Goal: Find specific page/section: Find specific page/section

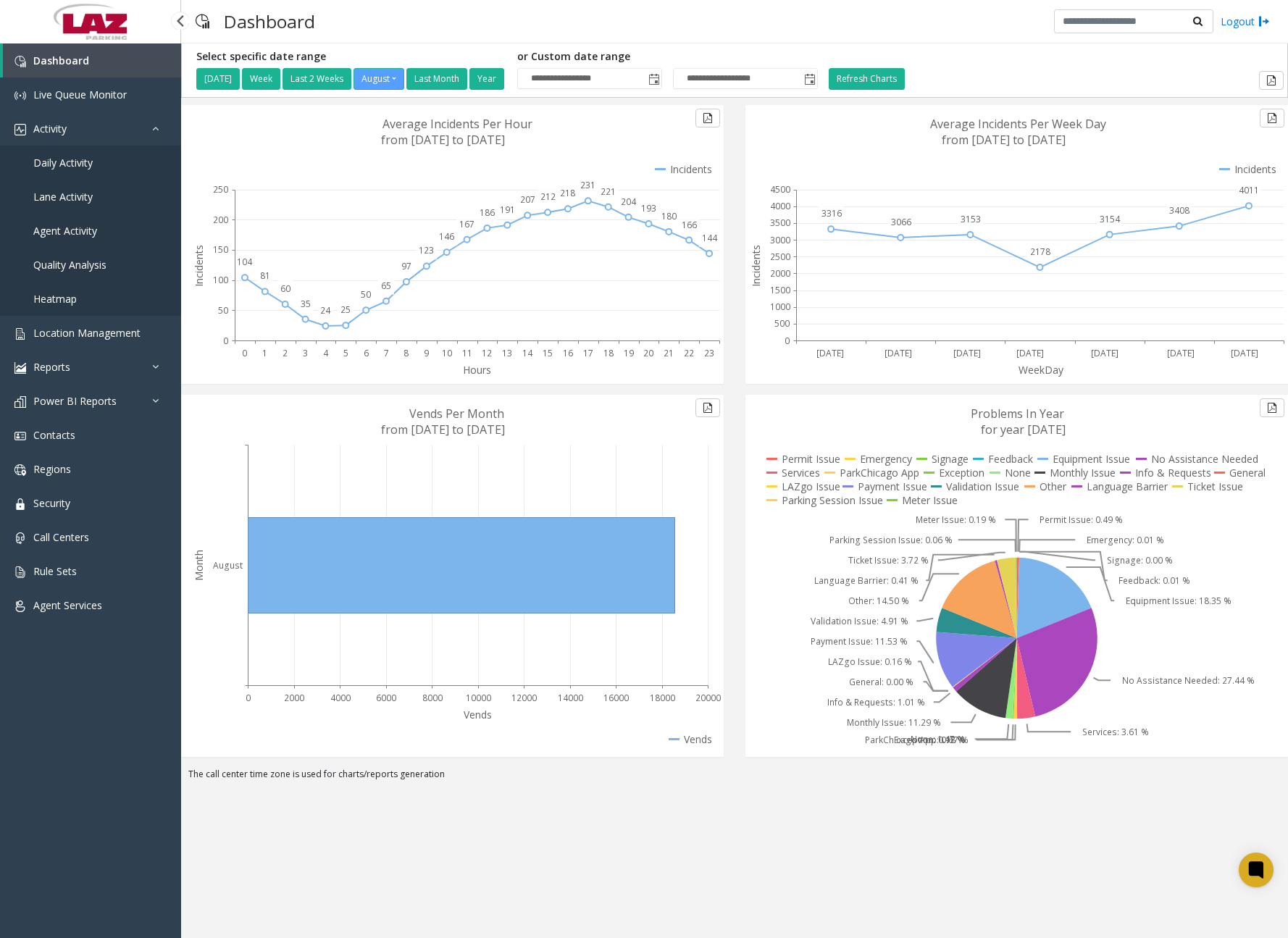
click at [88, 163] on span "Daily Activity" at bounding box center [63, 162] width 59 height 13
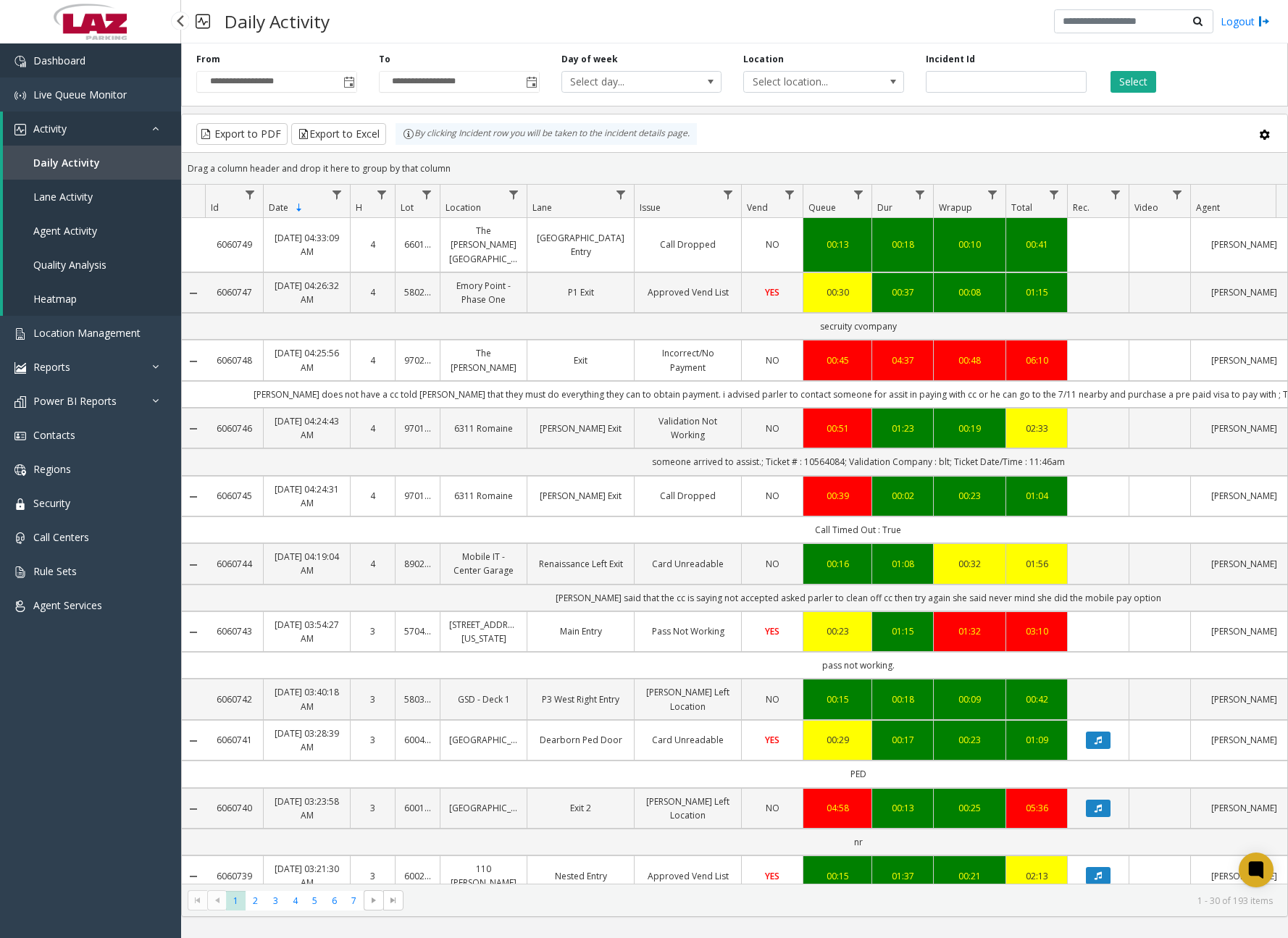
click at [110, 69] on link "Dashboard" at bounding box center [91, 60] width 181 height 34
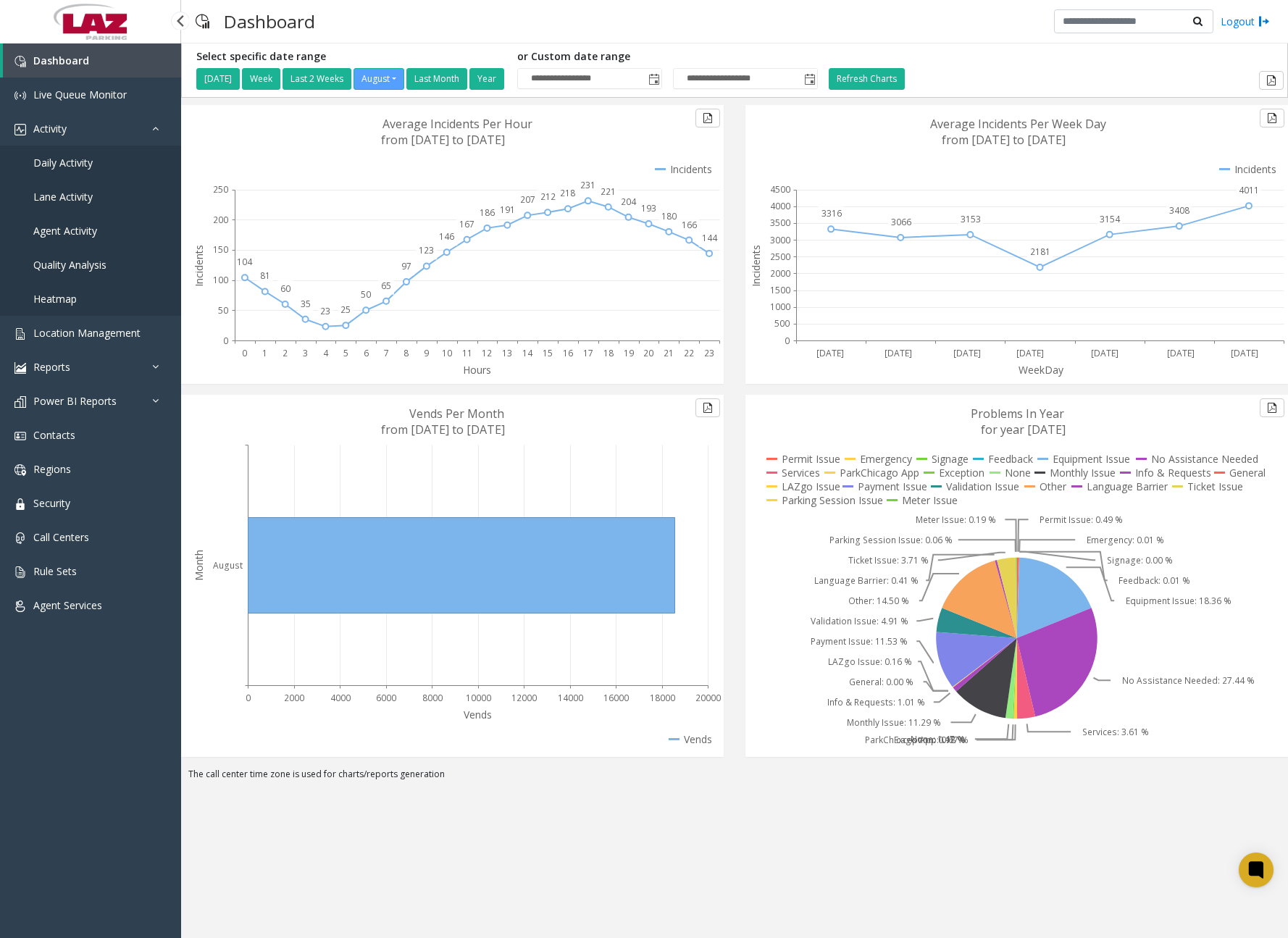
click at [91, 171] on link "Daily Activity" at bounding box center [91, 162] width 181 height 34
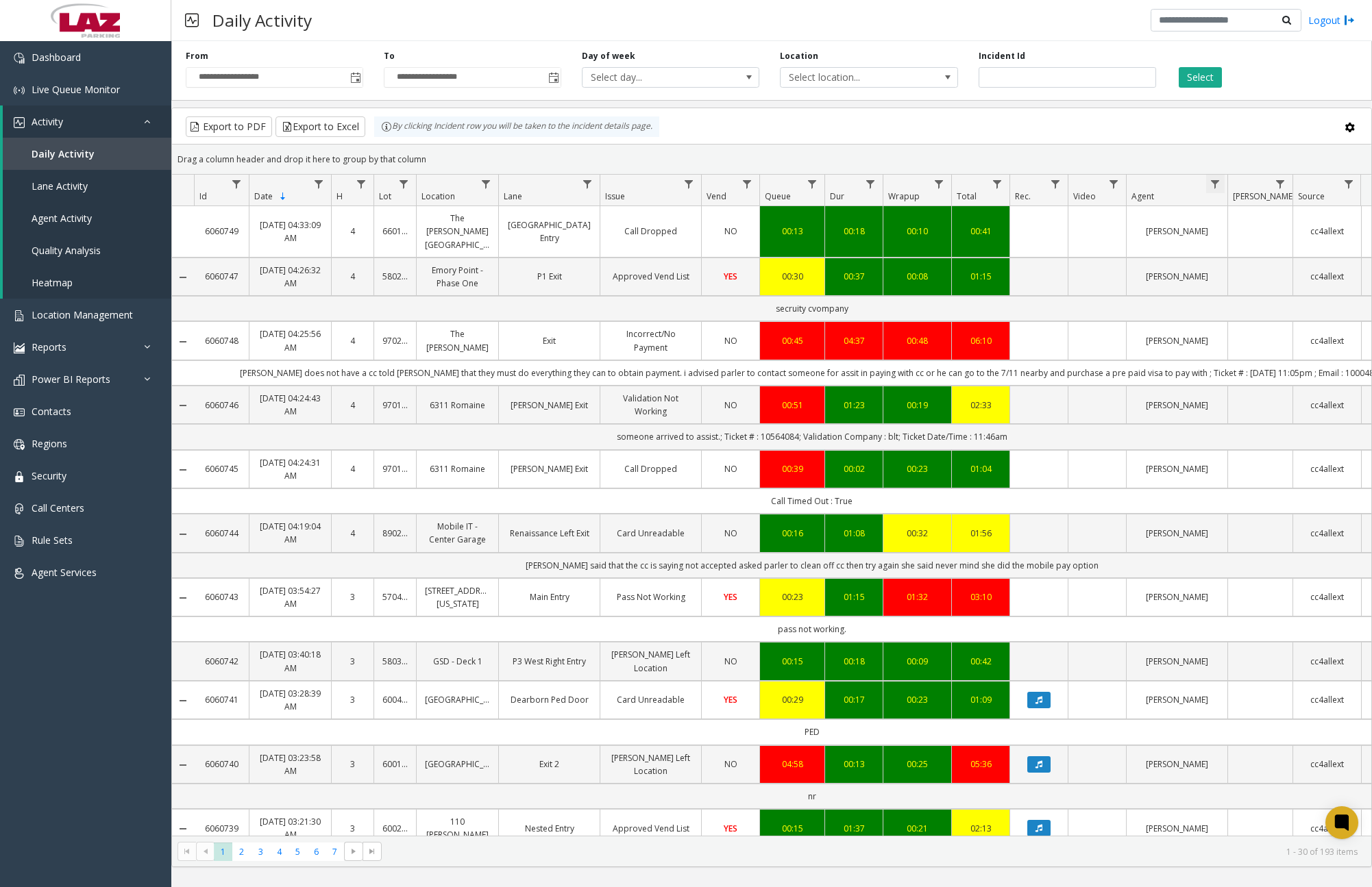
click at [1217, 183] on span "Data table" at bounding box center [1215, 184] width 11 height 11
click at [1217, 241] on input "Agent Filter" at bounding box center [1274, 243] width 116 height 23
type input "******"
click at [1217, 366] on button "Filter" at bounding box center [1305, 371] width 56 height 31
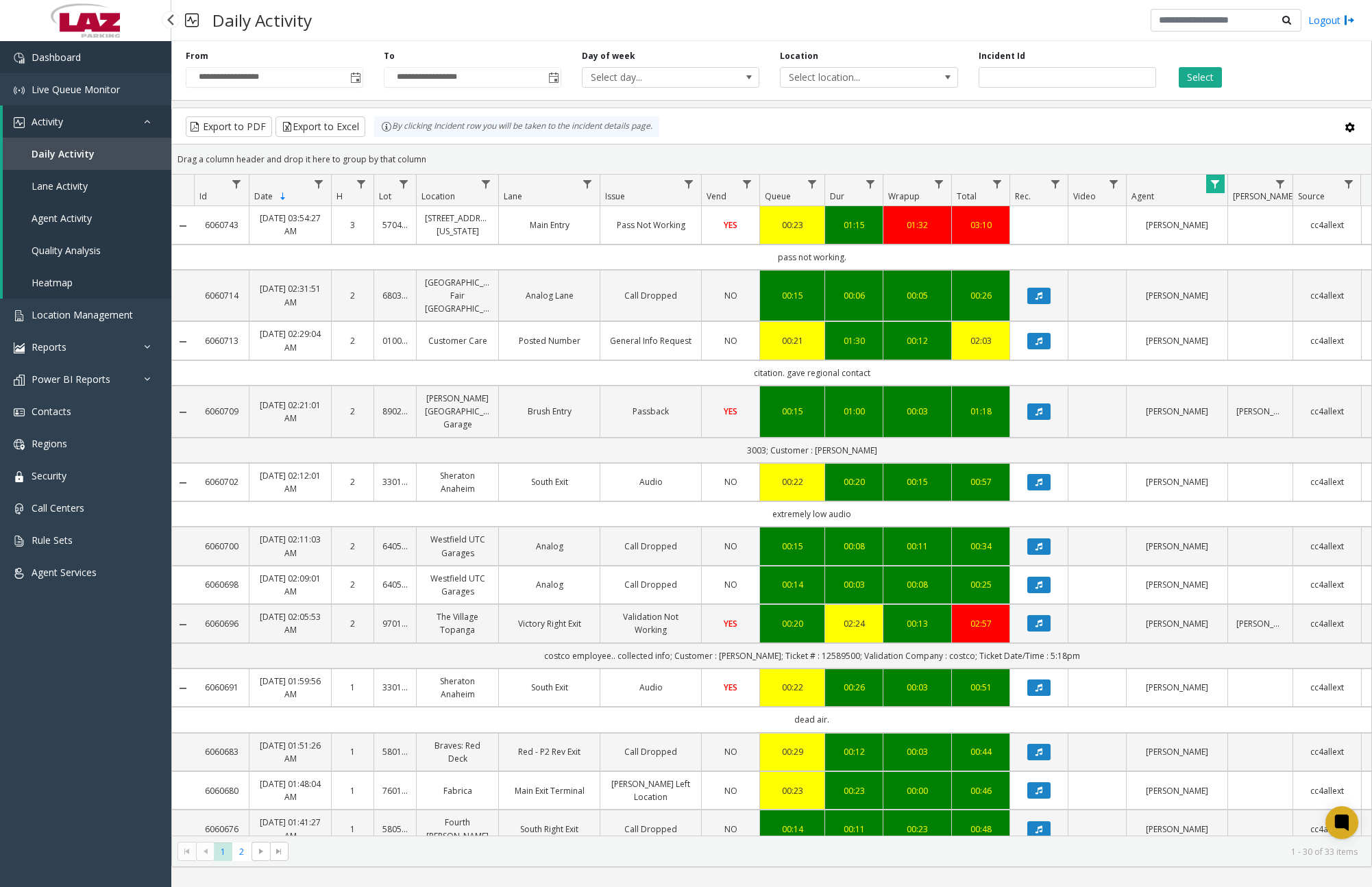
click at [87, 65] on link "Dashboard" at bounding box center [86, 57] width 172 height 32
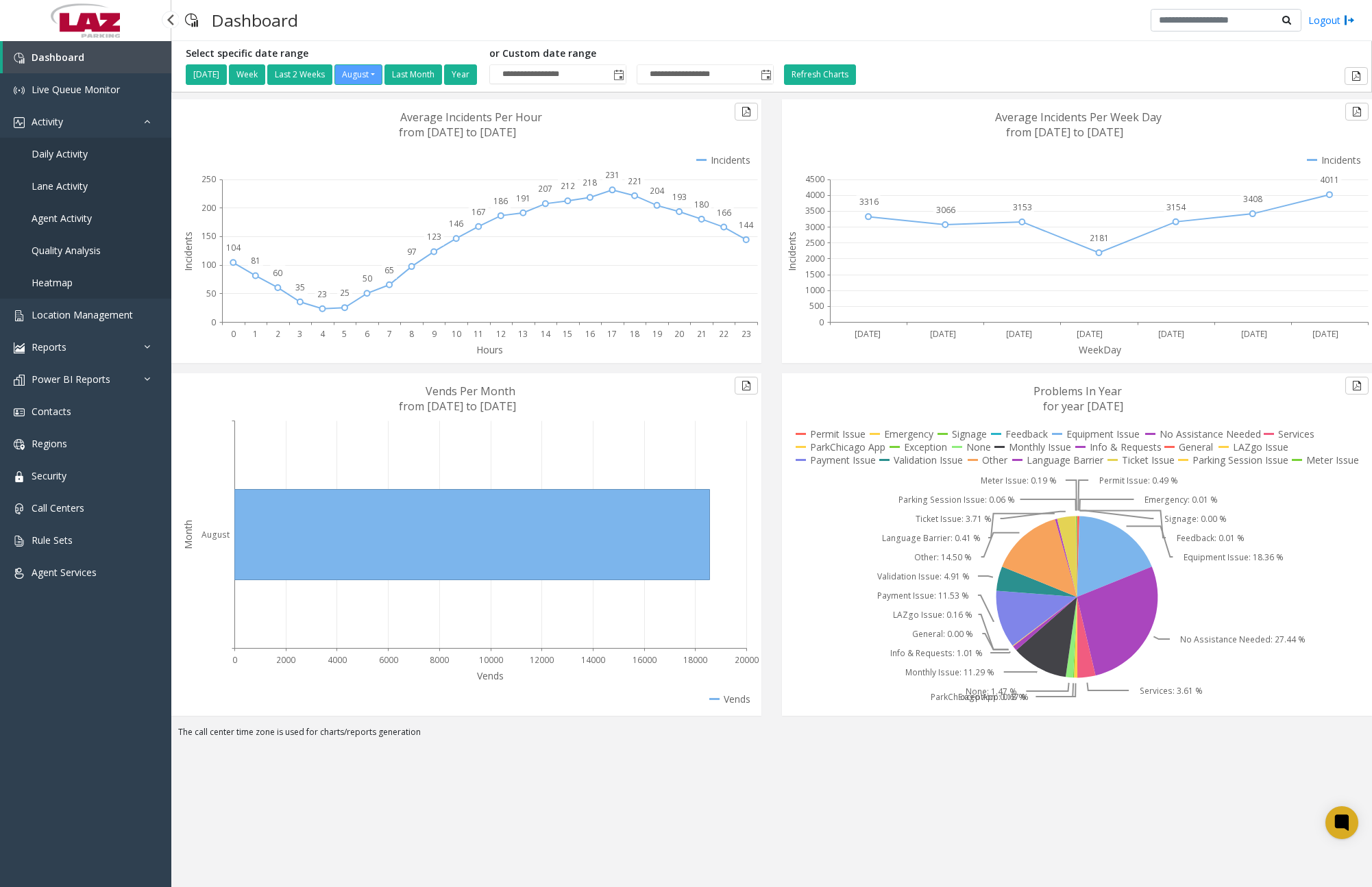
click at [80, 154] on span "Daily Activity" at bounding box center [59, 154] width 56 height 13
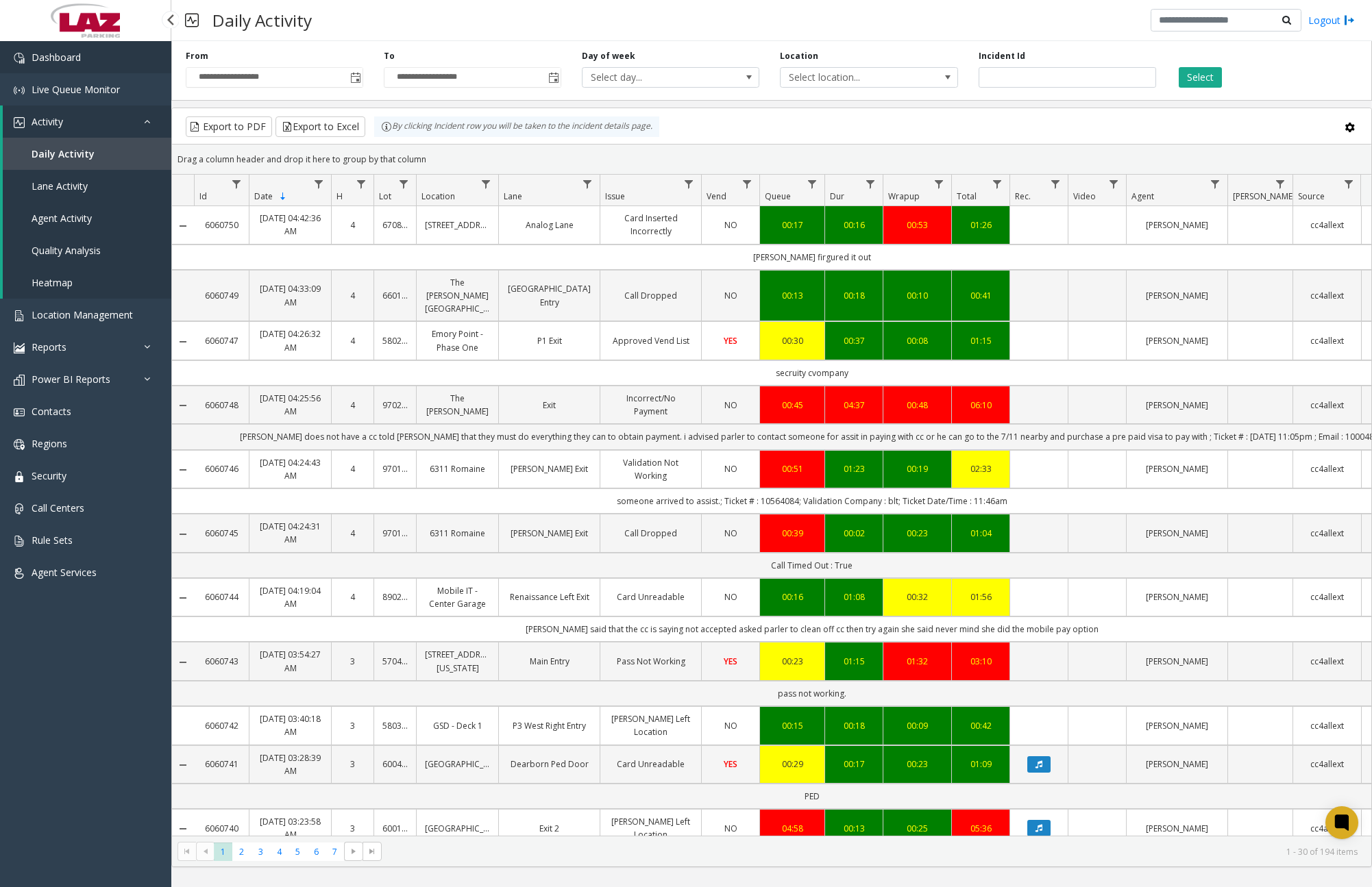
click at [97, 63] on link "Dashboard" at bounding box center [86, 57] width 172 height 32
